Goal: Navigation & Orientation: Find specific page/section

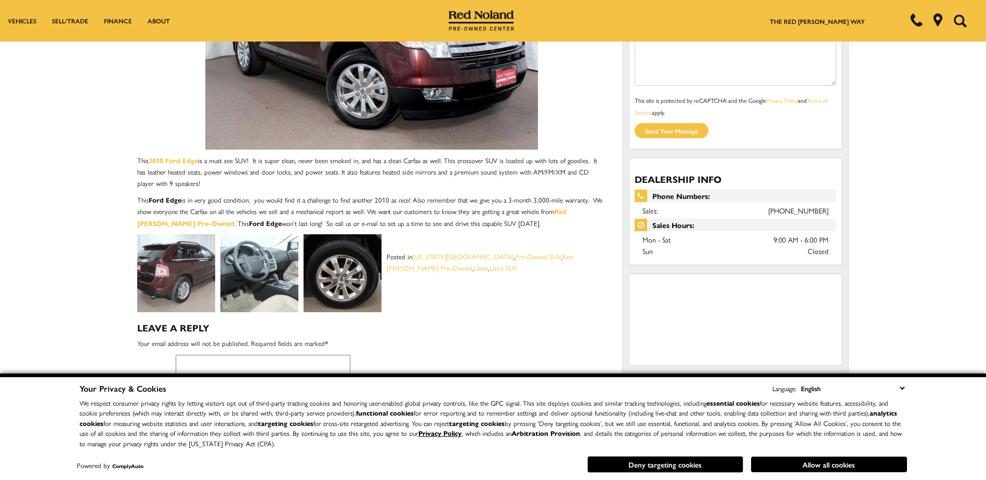
click at [257, 263] on img at bounding box center [259, 273] width 78 height 78
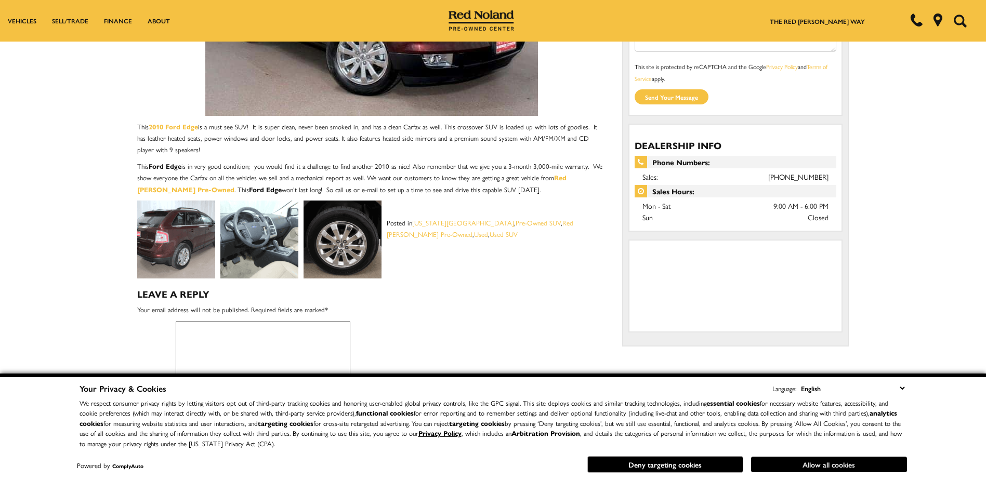
scroll to position [260, 0]
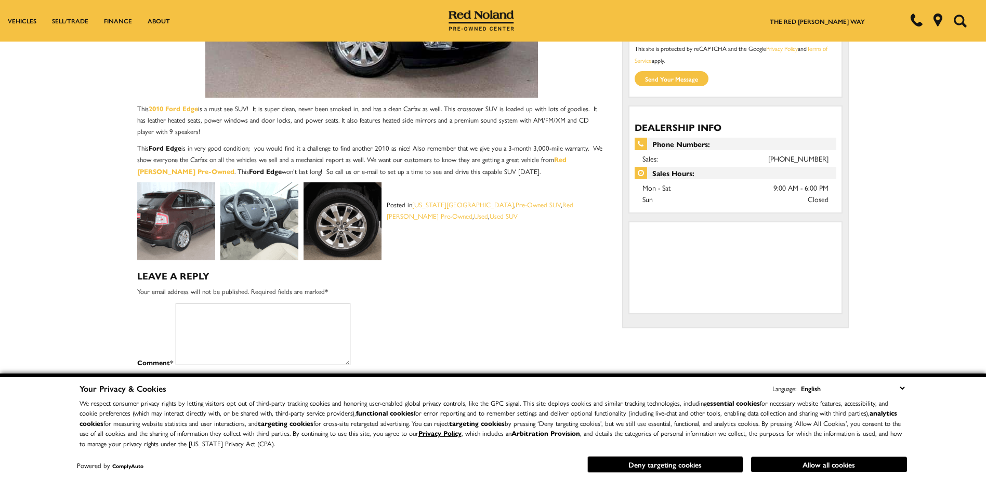
click at [830, 469] on button "Allow all cookies" at bounding box center [829, 465] width 156 height 16
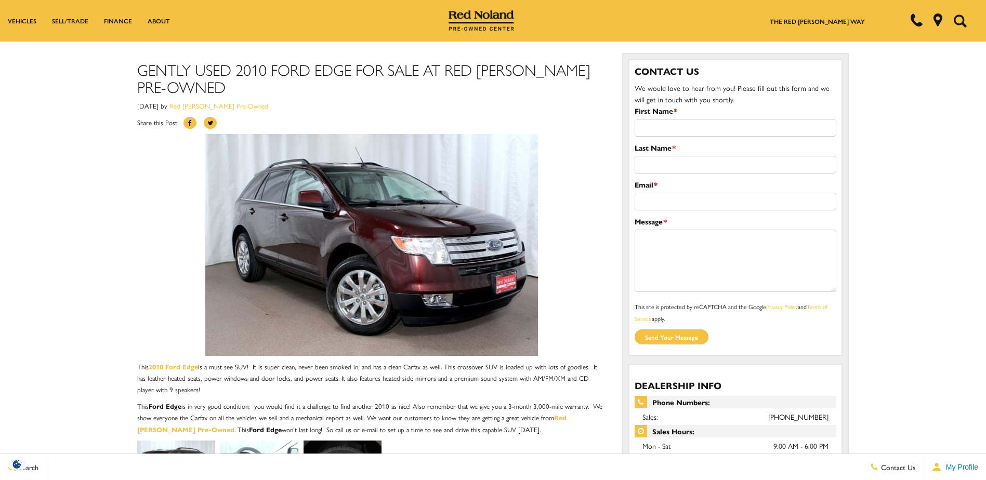
scroll to position [0, 0]
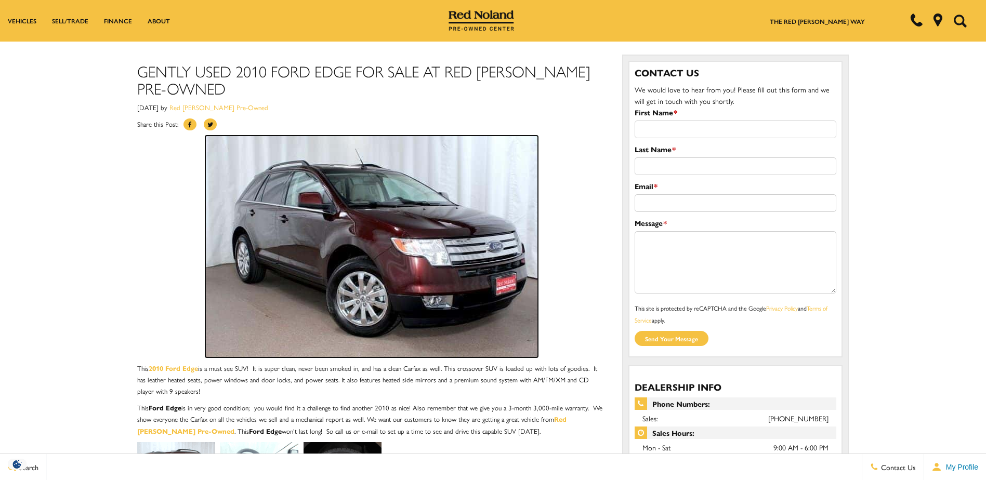
click at [476, 235] on img at bounding box center [371, 247] width 333 height 222
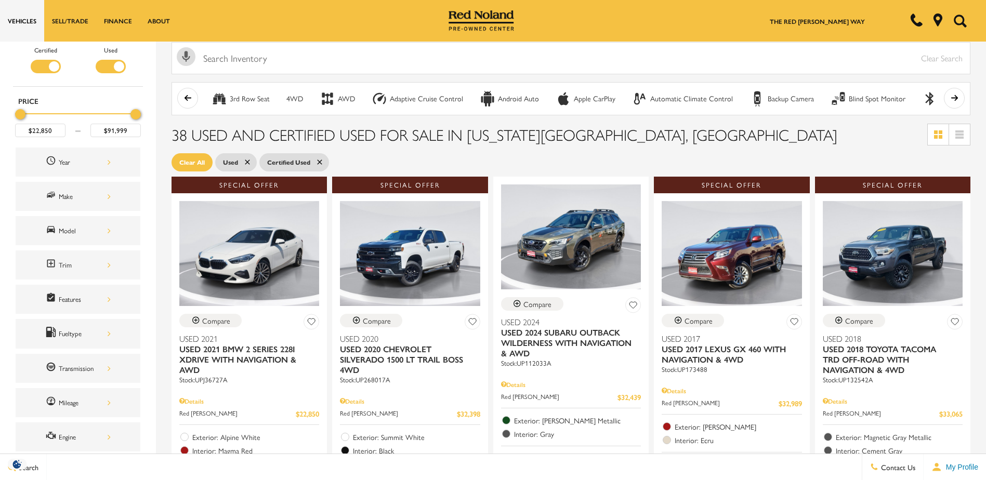
scroll to position [52, 0]
